Goal: Transaction & Acquisition: Purchase product/service

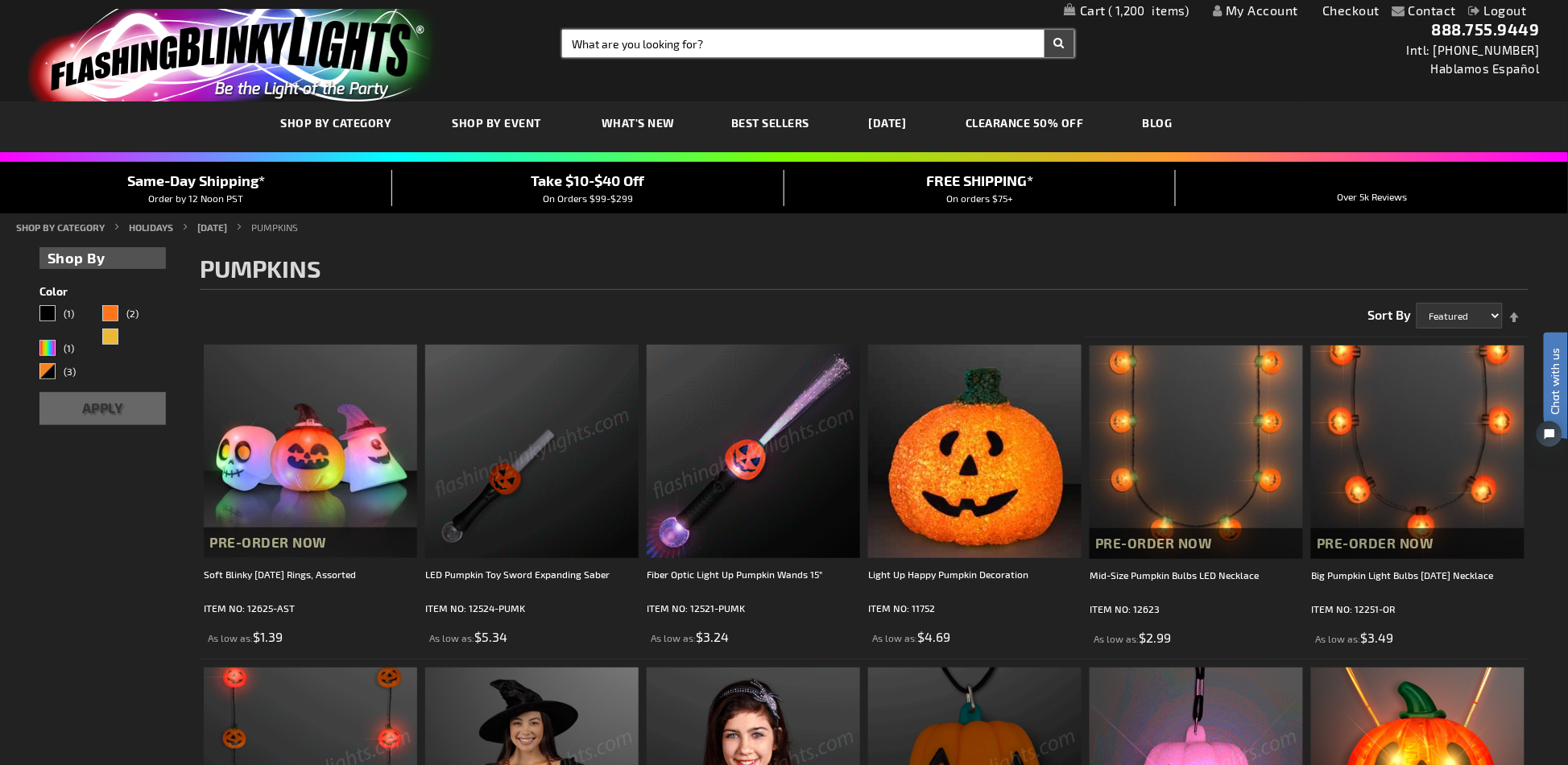
click at [709, 48] on input "Search" at bounding box center [817, 44] width 511 height 28
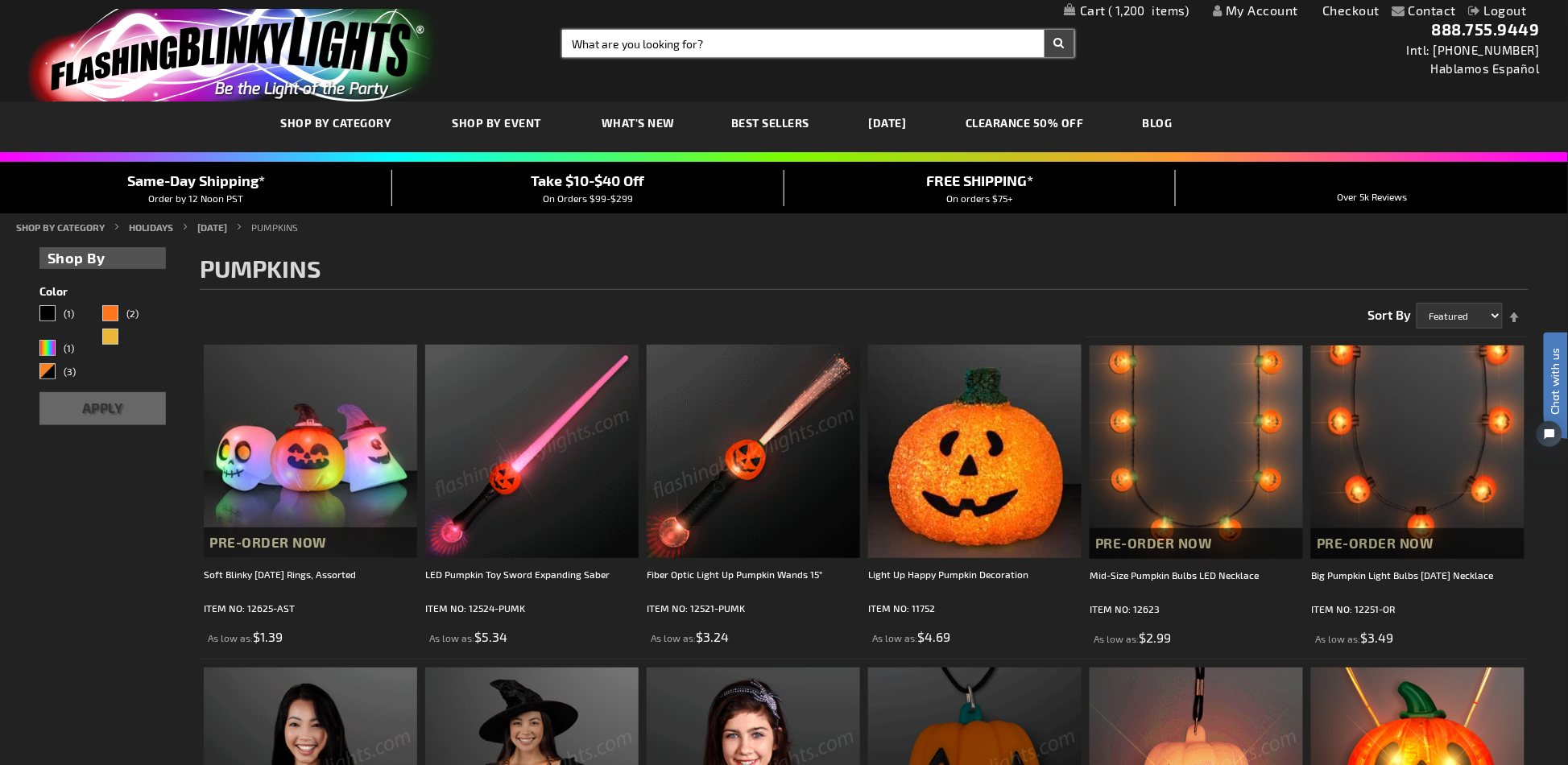
paste input "10227"
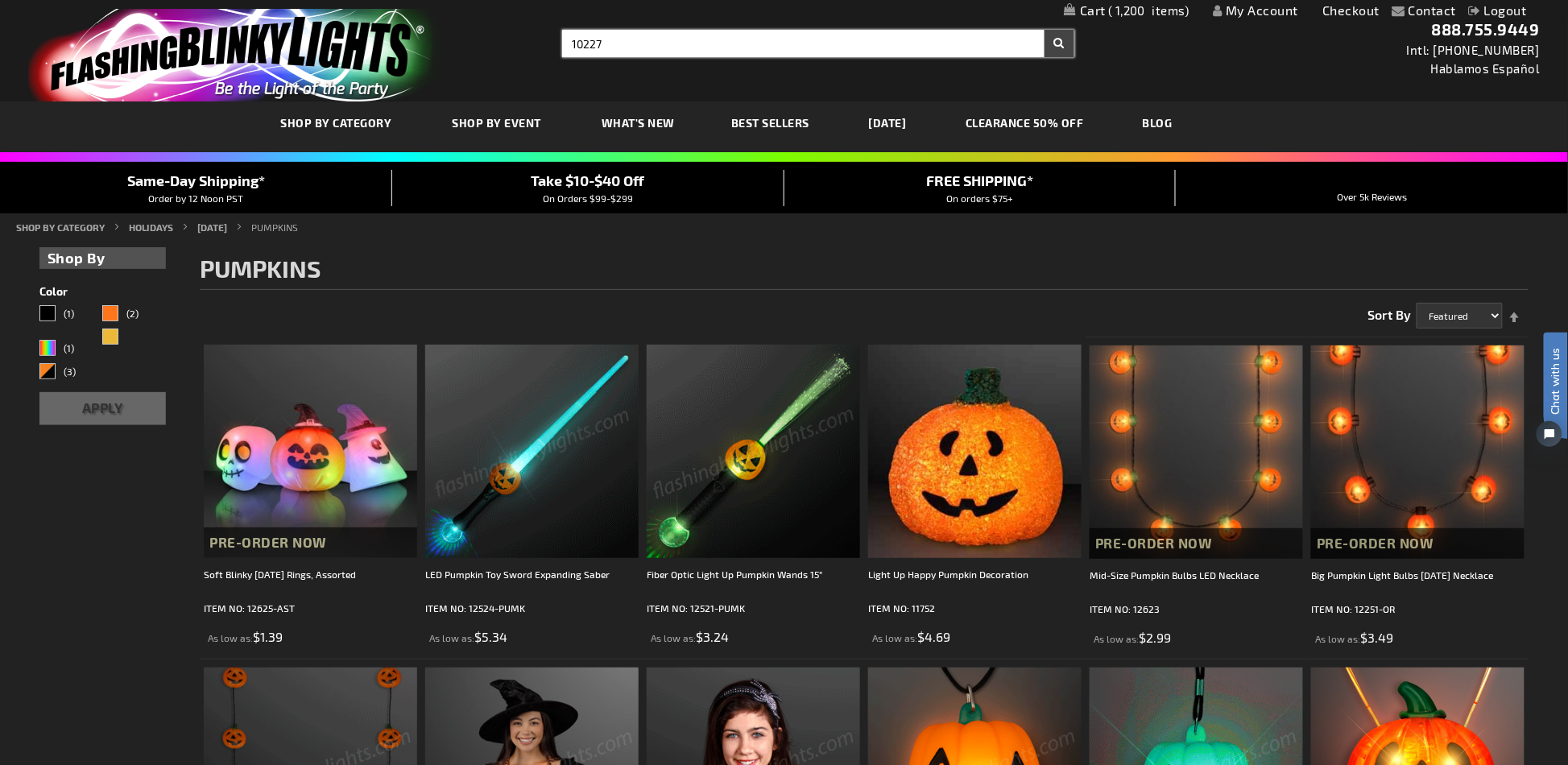
type input "10227"
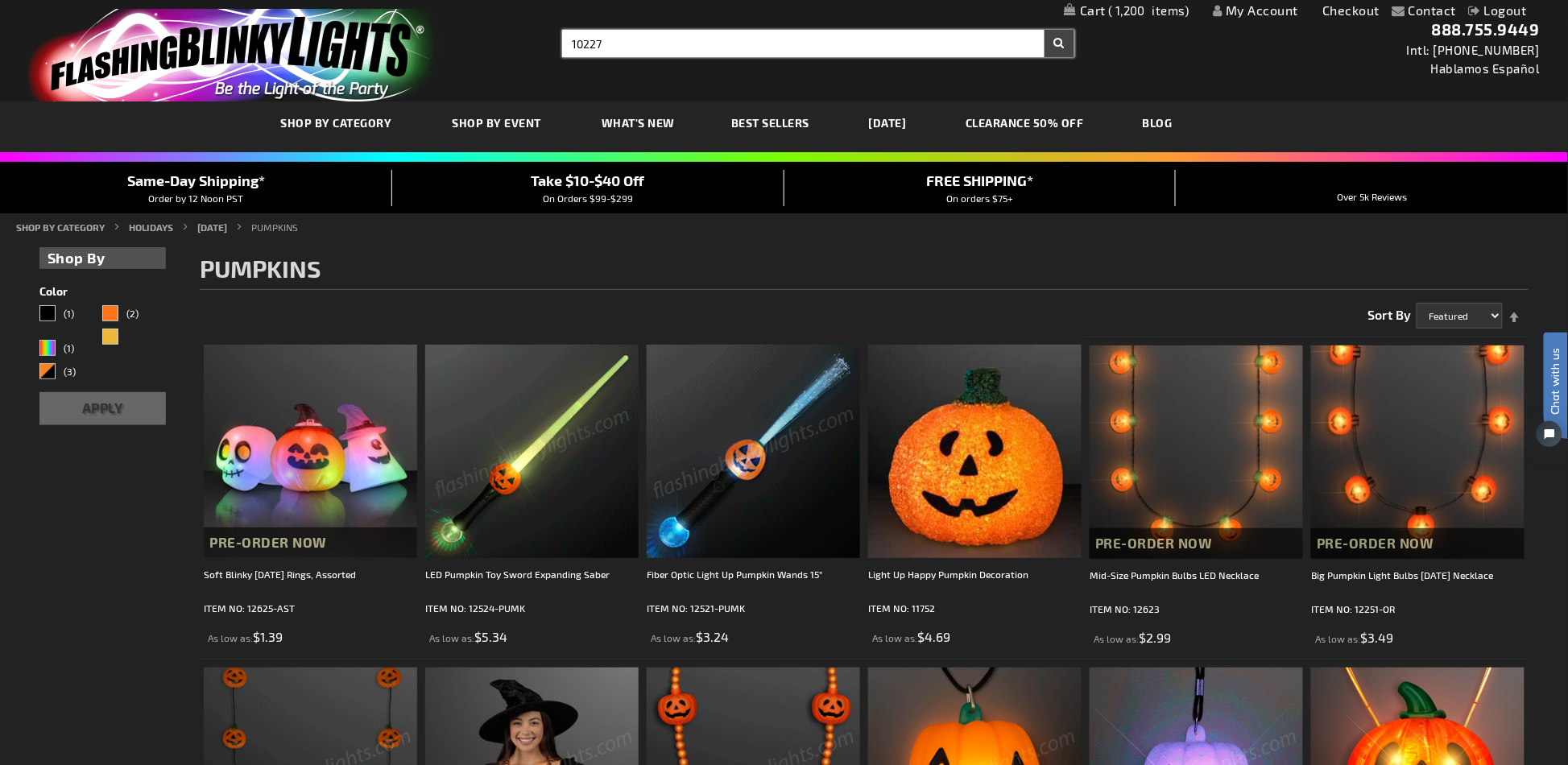
click at [1044, 30] on button "Search" at bounding box center [1059, 44] width 30 height 28
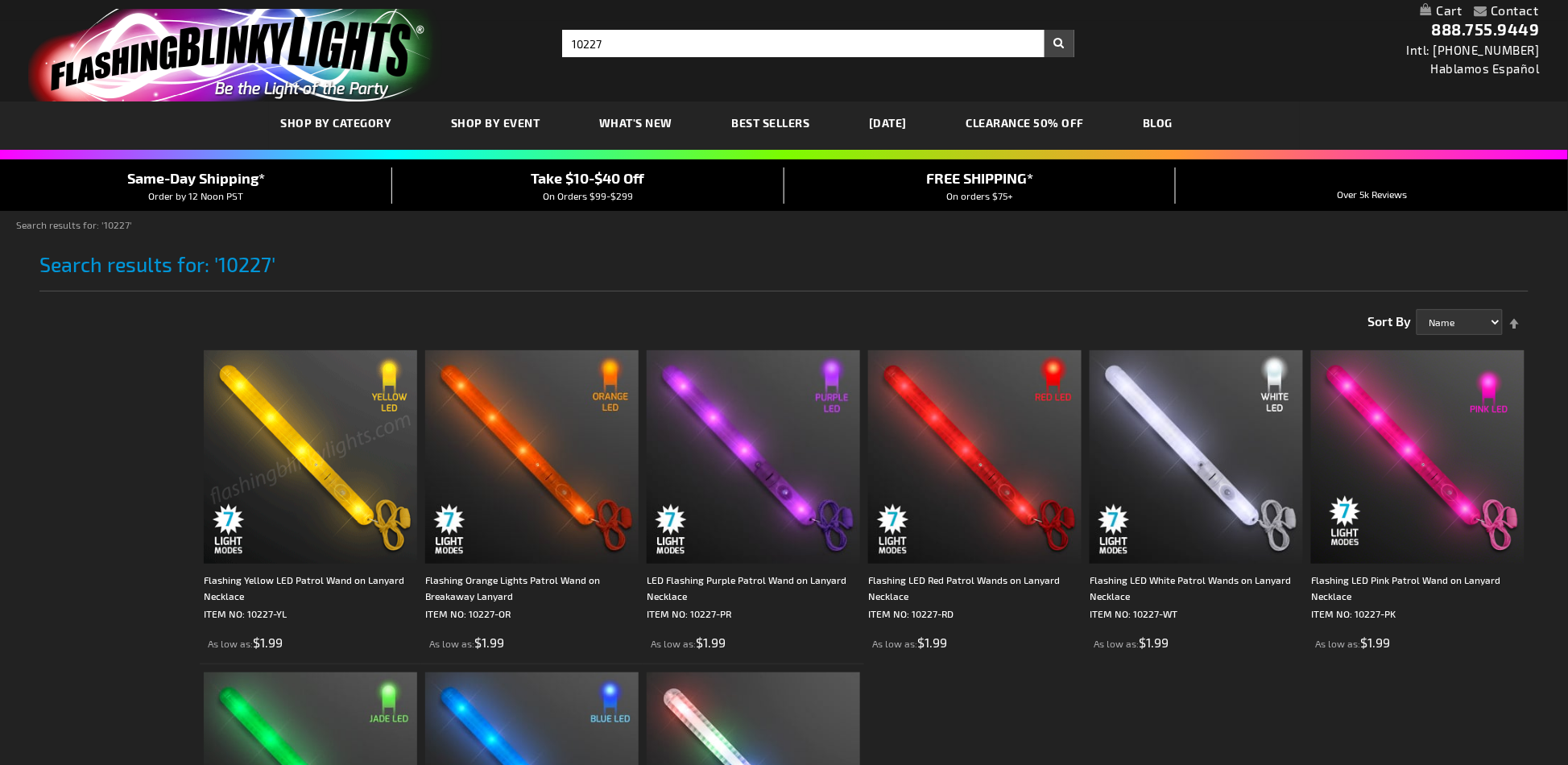
click at [538, 442] on img at bounding box center [531, 457] width 213 height 213
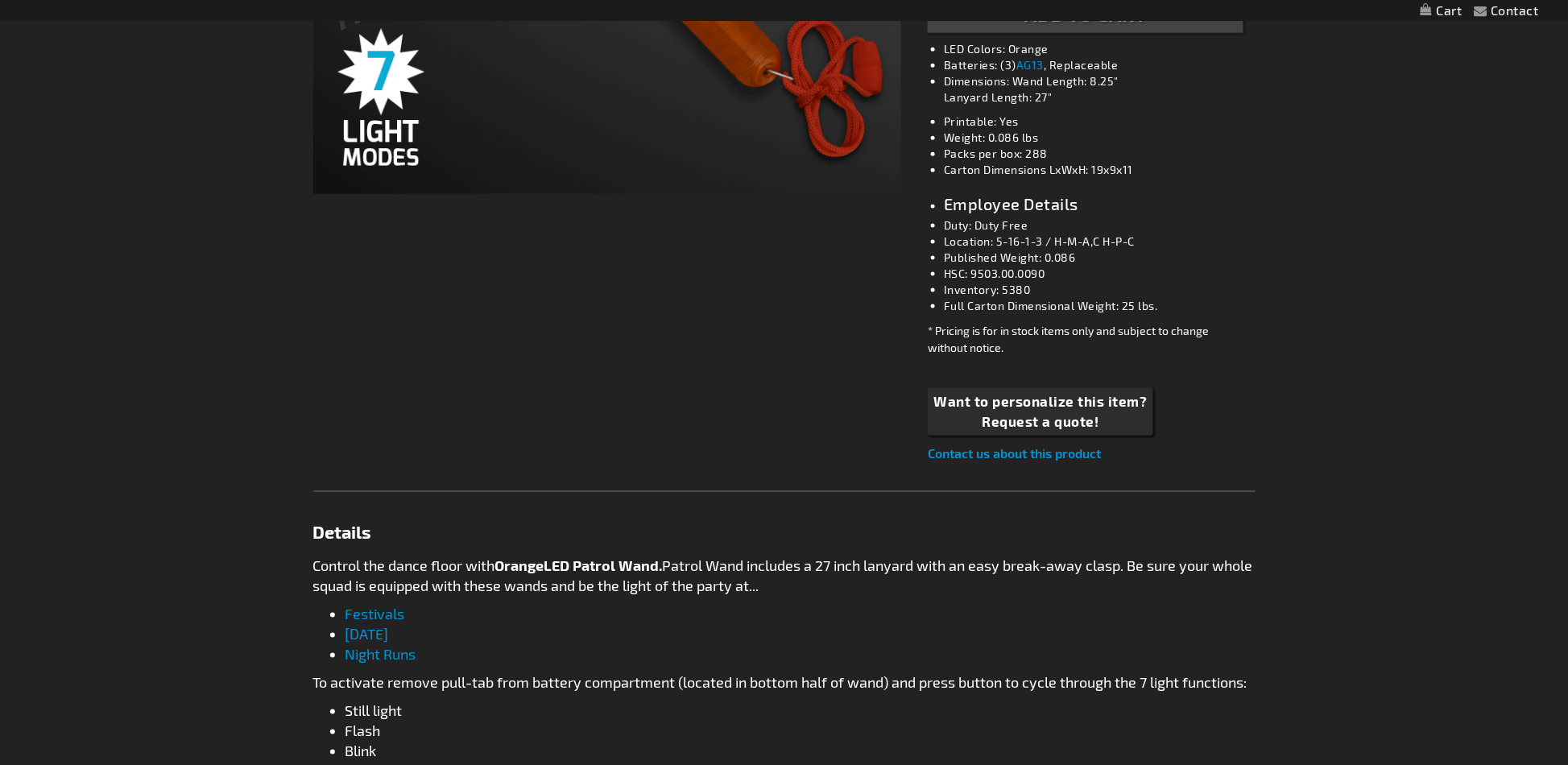
type input "5637"
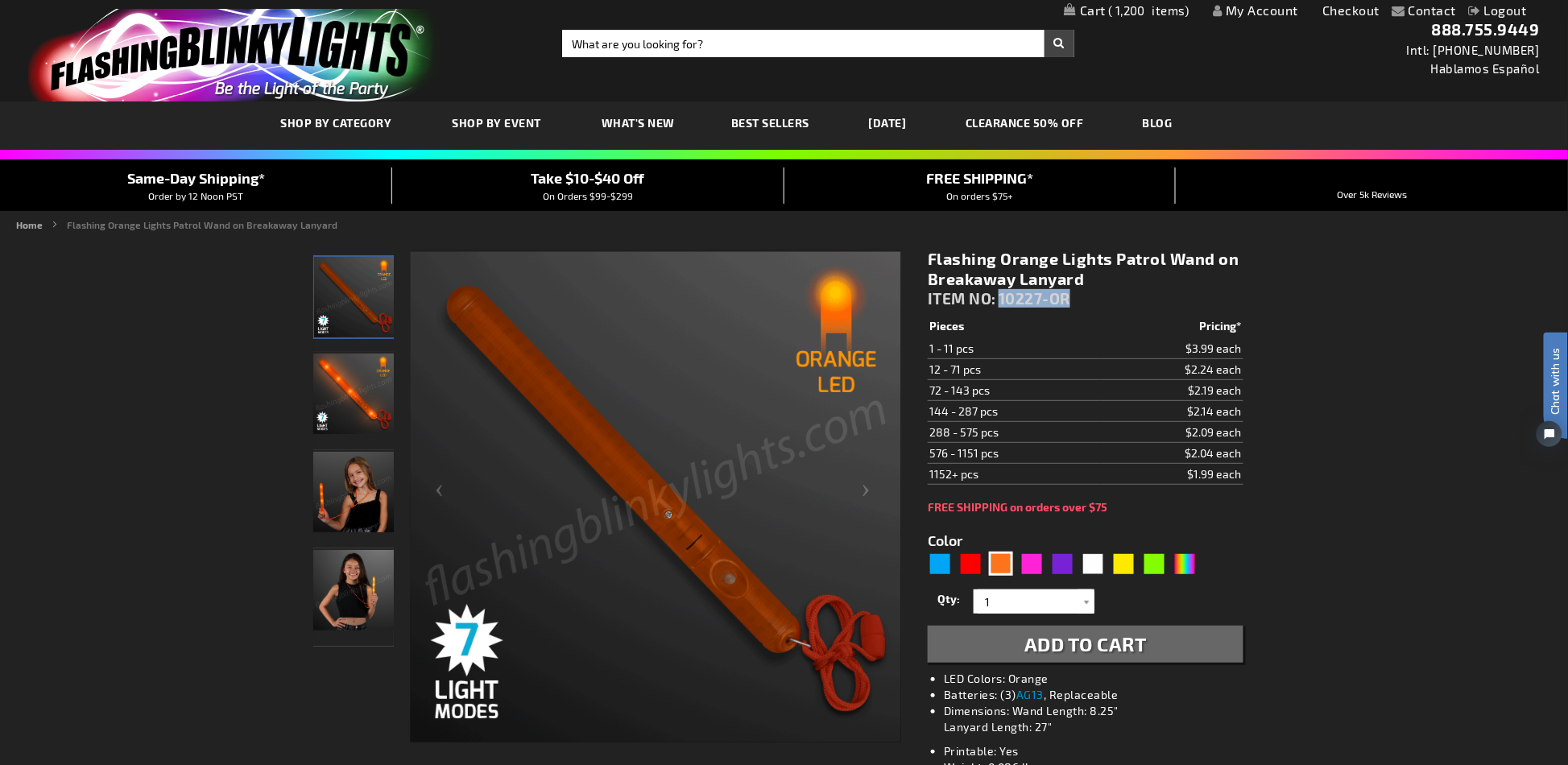
drag, startPoint x: 1074, startPoint y: 303, endPoint x: 1003, endPoint y: 299, distance: 71.1
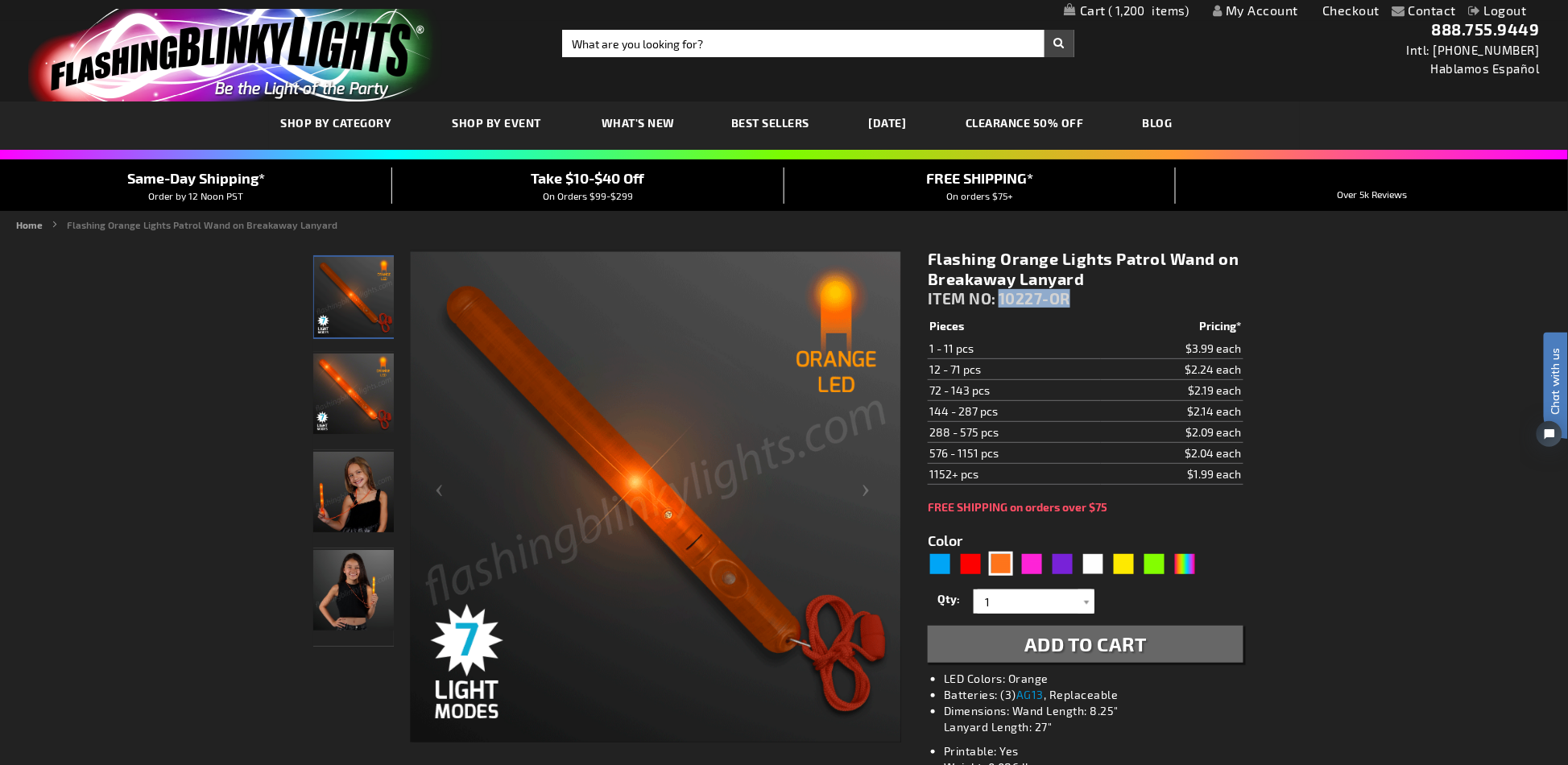
click at [1003, 299] on div "Flashing Orange Lights Patrol Wand on Breakaway Lanyard ITEM NO: 10227-OR" at bounding box center [1086, 281] width 315 height 66
